Goal: Check status: Check status

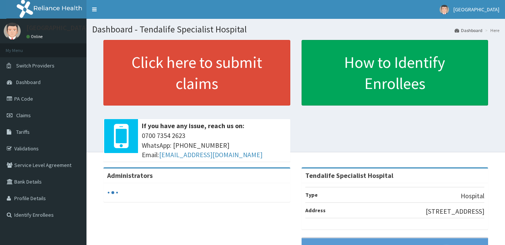
click at [26, 111] on link "Claims" at bounding box center [43, 115] width 87 height 17
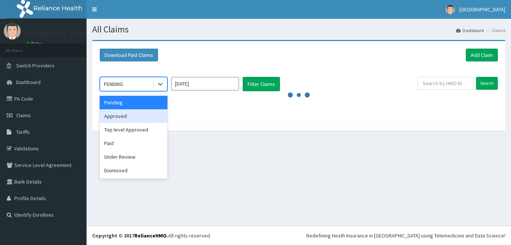
click at [138, 117] on div "Approved" at bounding box center [134, 116] width 68 height 14
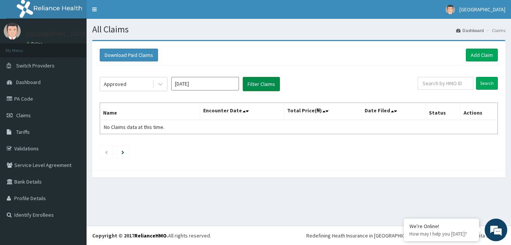
click at [256, 87] on button "Filter Claims" at bounding box center [261, 84] width 37 height 14
click at [258, 83] on button "Filter Claims" at bounding box center [261, 84] width 37 height 14
click at [208, 82] on input "[DATE]" at bounding box center [205, 84] width 68 height 14
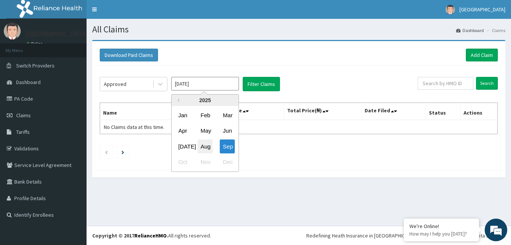
click at [201, 142] on div "Aug" at bounding box center [205, 146] width 15 height 14
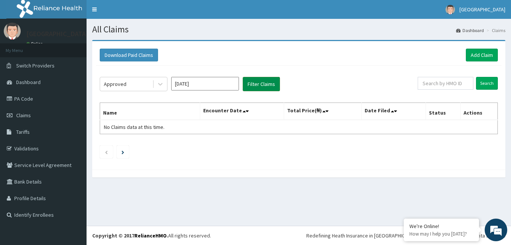
click at [248, 87] on button "Filter Claims" at bounding box center [261, 84] width 37 height 14
click at [252, 84] on button "Filter Claims" at bounding box center [261, 84] width 37 height 14
click at [158, 84] on icon at bounding box center [161, 84] width 8 height 8
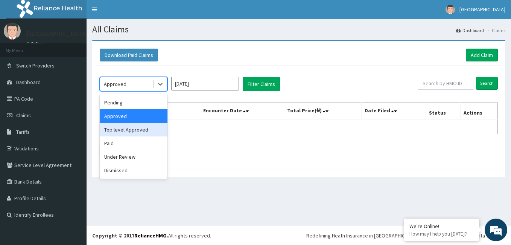
click at [129, 125] on div "Top level Approved" at bounding box center [134, 130] width 68 height 14
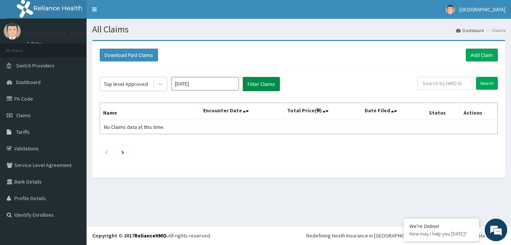
click at [253, 81] on button "Filter Claims" at bounding box center [261, 84] width 37 height 14
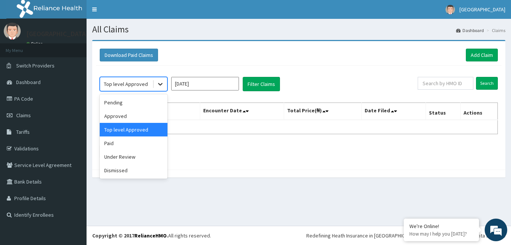
click at [158, 82] on icon at bounding box center [161, 84] width 8 height 8
click at [122, 140] on div "Paid" at bounding box center [134, 143] width 68 height 14
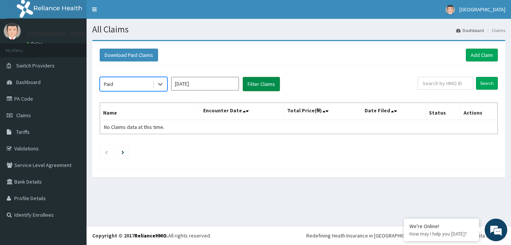
click at [261, 82] on button "Filter Claims" at bounding box center [261, 84] width 37 height 14
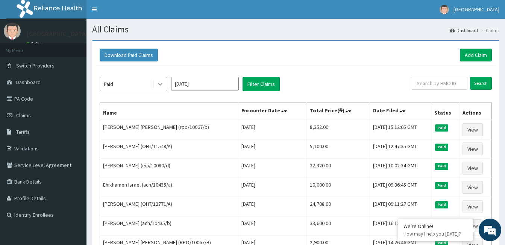
click at [161, 82] on icon at bounding box center [161, 84] width 8 height 8
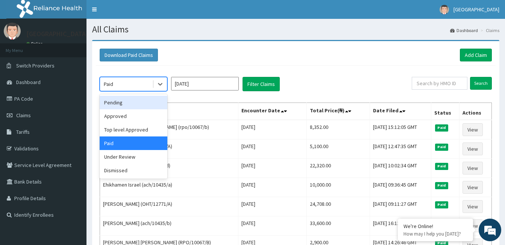
click at [125, 101] on div "Pending" at bounding box center [134, 103] width 68 height 14
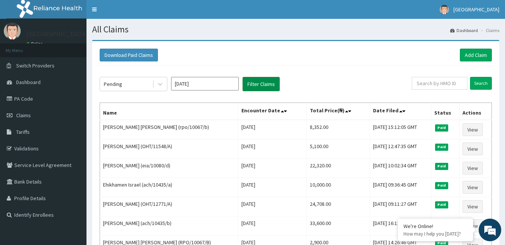
click at [249, 84] on button "Filter Claims" at bounding box center [261, 84] width 37 height 14
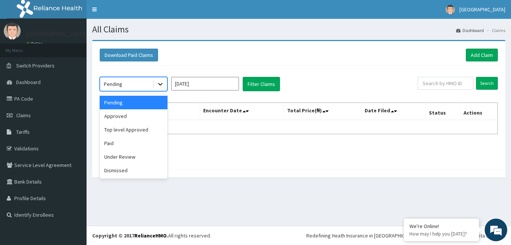
click at [162, 83] on icon at bounding box center [160, 84] width 5 height 3
click at [136, 129] on div "Top level Approved" at bounding box center [134, 130] width 68 height 14
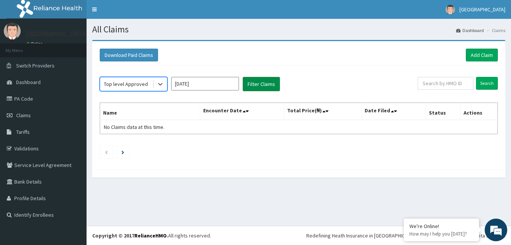
click at [268, 83] on button "Filter Claims" at bounding box center [261, 84] width 37 height 14
click at [266, 82] on button "Filter Claims" at bounding box center [261, 84] width 37 height 14
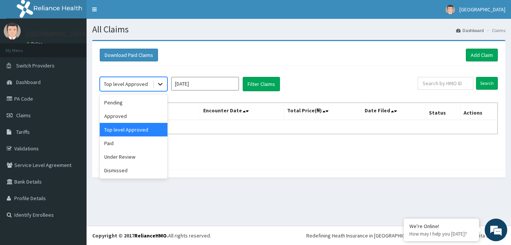
click at [160, 84] on icon at bounding box center [160, 84] width 5 height 3
click at [121, 159] on div "Under Review" at bounding box center [134, 157] width 68 height 14
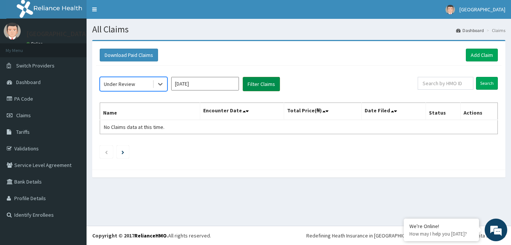
click at [267, 83] on button "Filter Claims" at bounding box center [261, 84] width 37 height 14
click at [161, 85] on icon at bounding box center [161, 84] width 8 height 8
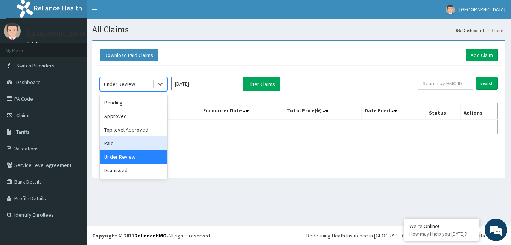
click at [151, 140] on div "Paid" at bounding box center [134, 143] width 68 height 14
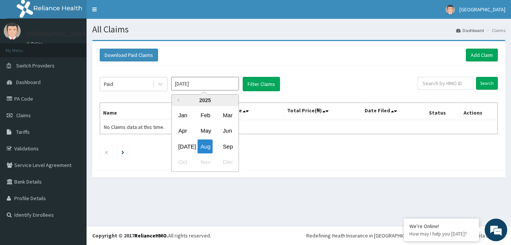
click at [212, 83] on input "[DATE]" at bounding box center [205, 84] width 68 height 14
click at [224, 146] on div "Sep" at bounding box center [227, 146] width 15 height 14
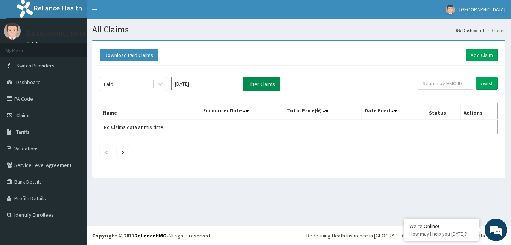
click at [260, 85] on button "Filter Claims" at bounding box center [261, 84] width 37 height 14
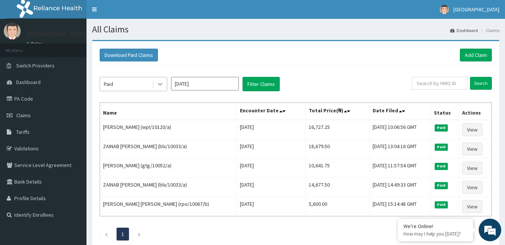
click at [158, 83] on icon at bounding box center [161, 84] width 8 height 8
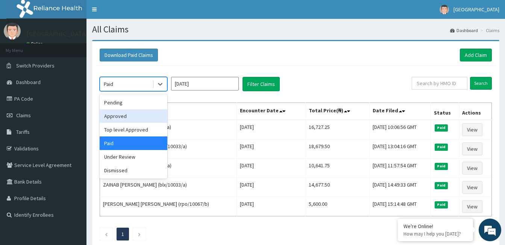
click at [118, 116] on div "Approved" at bounding box center [134, 116] width 68 height 14
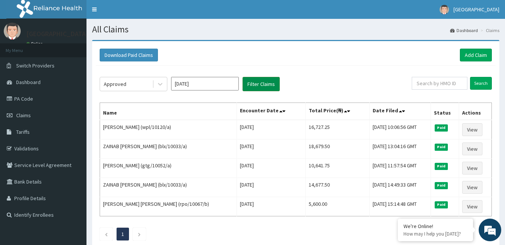
click at [262, 82] on button "Filter Claims" at bounding box center [261, 84] width 37 height 14
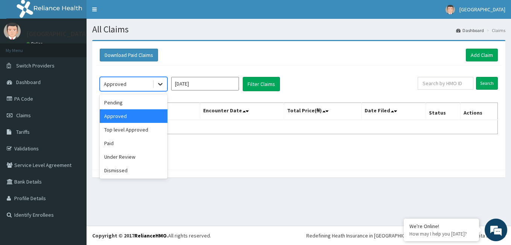
click at [157, 85] on icon at bounding box center [161, 84] width 8 height 8
click at [116, 143] on div "Paid" at bounding box center [134, 143] width 68 height 14
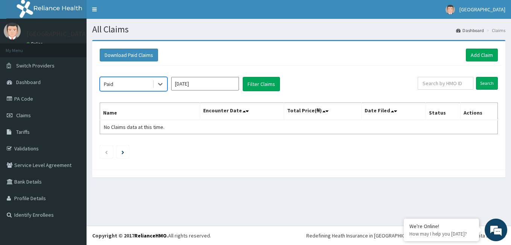
click at [210, 83] on input "[DATE]" at bounding box center [205, 84] width 68 height 14
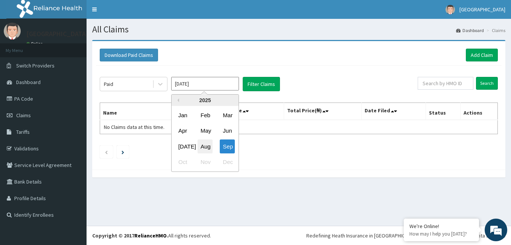
click at [202, 147] on div "Aug" at bounding box center [205, 146] width 15 height 14
type input "[DATE]"
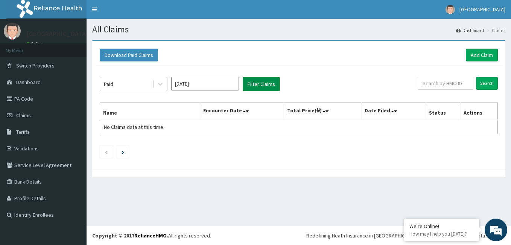
click at [268, 85] on button "Filter Claims" at bounding box center [261, 84] width 37 height 14
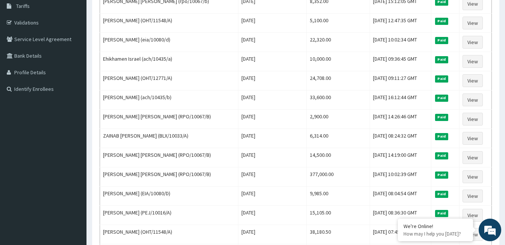
scroll to position [135, 0]
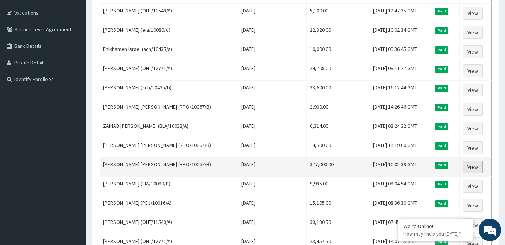
click at [474, 166] on link "View" at bounding box center [473, 166] width 20 height 13
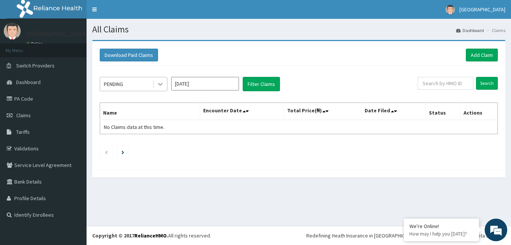
click at [163, 85] on icon at bounding box center [161, 84] width 8 height 8
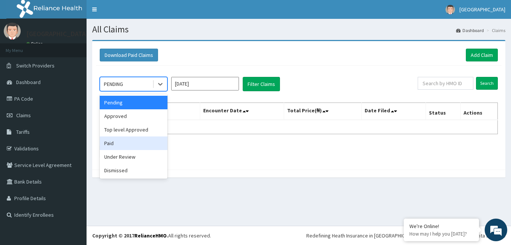
click at [129, 138] on div "Paid" at bounding box center [134, 143] width 68 height 14
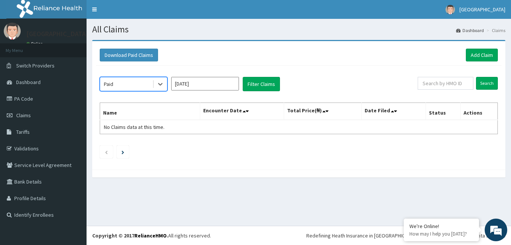
click at [209, 80] on input "[DATE]" at bounding box center [205, 84] width 68 height 14
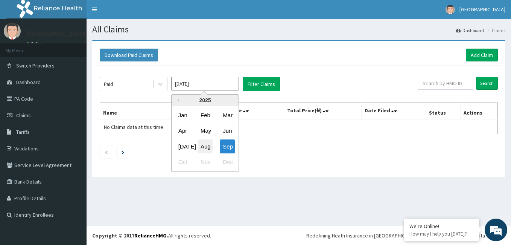
click at [205, 151] on div "Aug" at bounding box center [205, 146] width 15 height 14
type input "[DATE]"
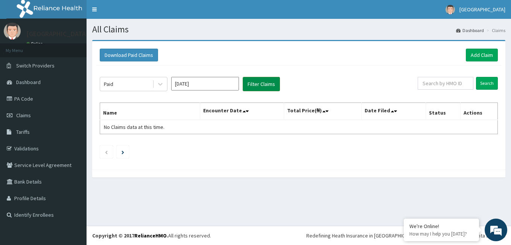
click at [263, 81] on button "Filter Claims" at bounding box center [261, 84] width 37 height 14
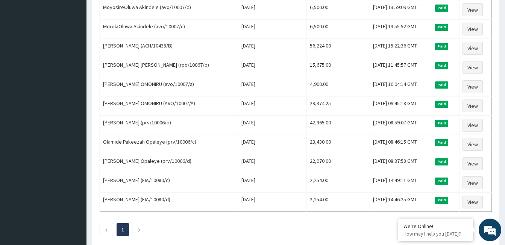
scroll to position [473, 0]
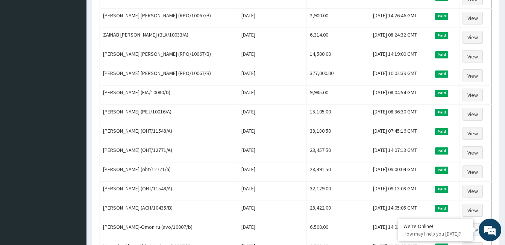
scroll to position [217, 0]
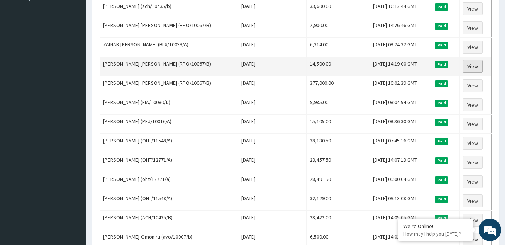
click at [475, 65] on link "View" at bounding box center [473, 66] width 20 height 13
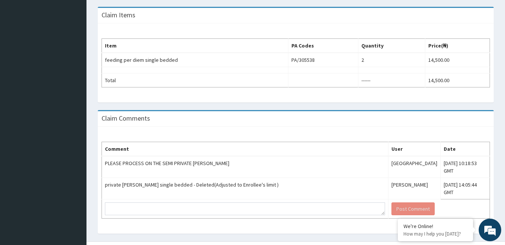
scroll to position [242, 0]
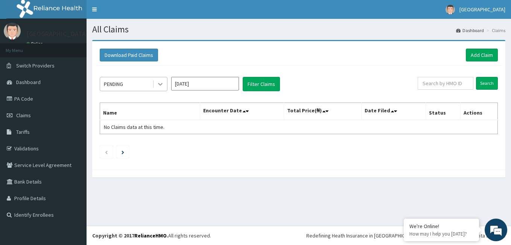
click at [162, 85] on icon at bounding box center [161, 84] width 8 height 8
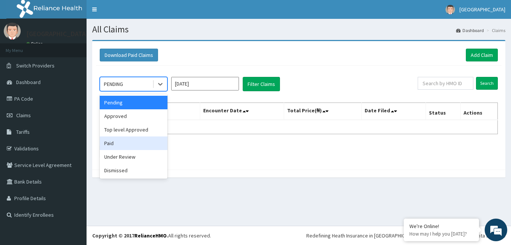
click at [134, 138] on div "Paid" at bounding box center [134, 143] width 68 height 14
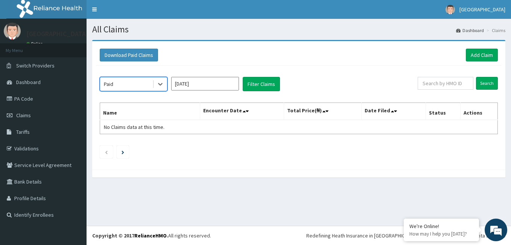
click at [204, 84] on input "[DATE]" at bounding box center [205, 84] width 68 height 14
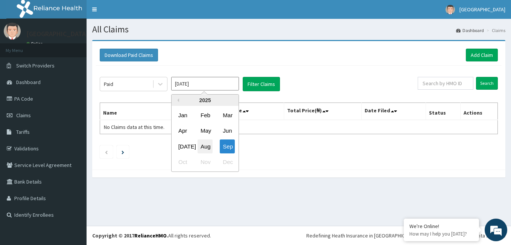
click at [206, 144] on div "Aug" at bounding box center [205, 146] width 15 height 14
type input "[DATE]"
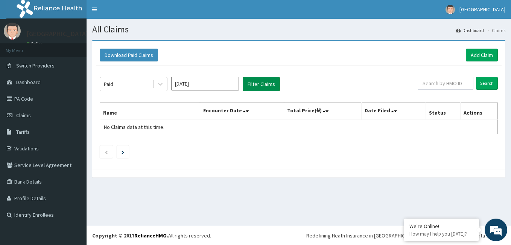
click at [254, 84] on button "Filter Claims" at bounding box center [261, 84] width 37 height 14
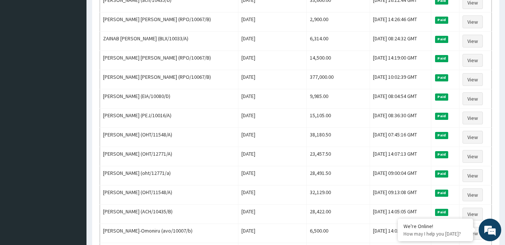
scroll to position [226, 0]
